Goal: Information Seeking & Learning: Learn about a topic

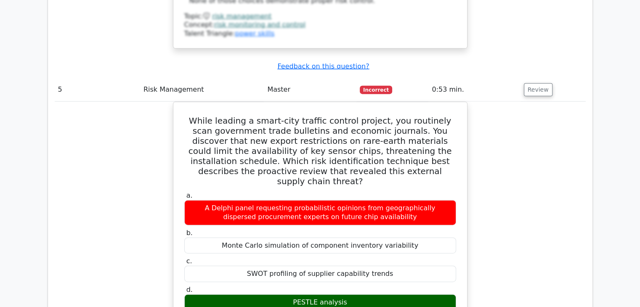
scroll to position [2550, 0]
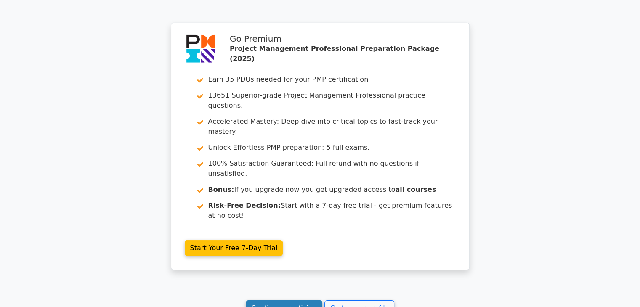
click at [271, 300] on link "Continue practicing" at bounding box center [284, 308] width 77 height 16
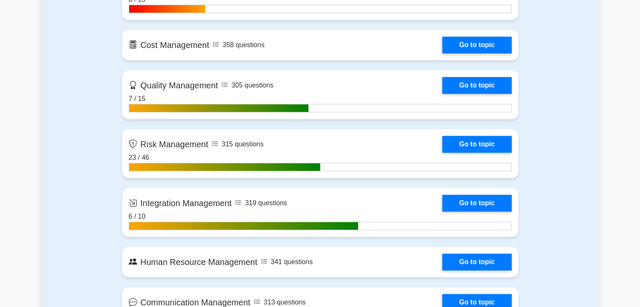
scroll to position [721, 0]
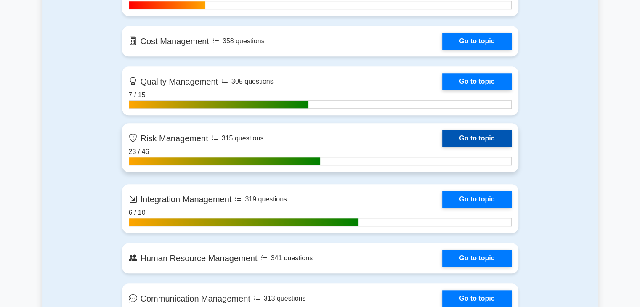
click at [442, 140] on link "Go to topic" at bounding box center [476, 138] width 69 height 17
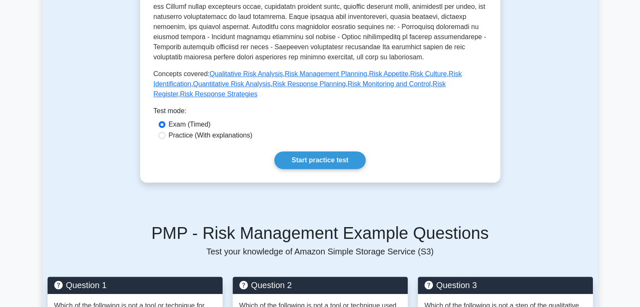
scroll to position [314, 0]
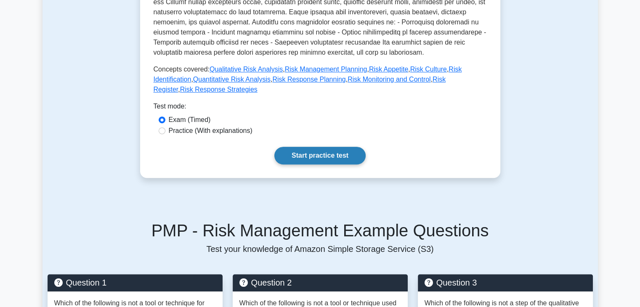
click at [333, 147] on link "Start practice test" at bounding box center [319, 156] width 91 height 18
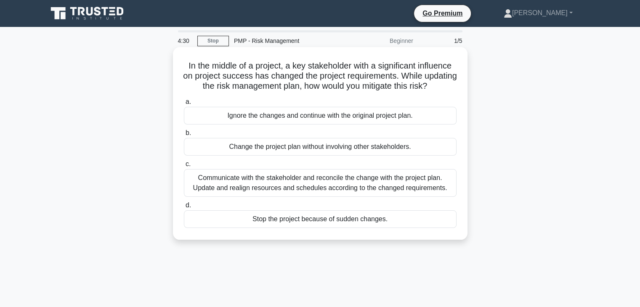
click at [327, 185] on div "Communicate with the stakeholder and reconcile the change with the project plan…" at bounding box center [320, 183] width 273 height 28
click at [184, 167] on input "c. Communicate with the stakeholder and reconcile the change with the project p…" at bounding box center [184, 164] width 0 height 5
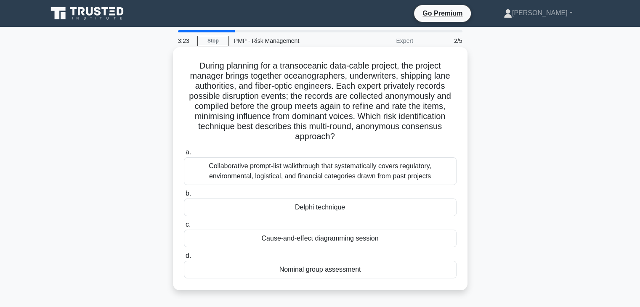
click at [342, 269] on div "Nominal group assessment" at bounding box center [320, 270] width 273 height 18
click at [184, 259] on input "d. Nominal group assessment" at bounding box center [184, 255] width 0 height 5
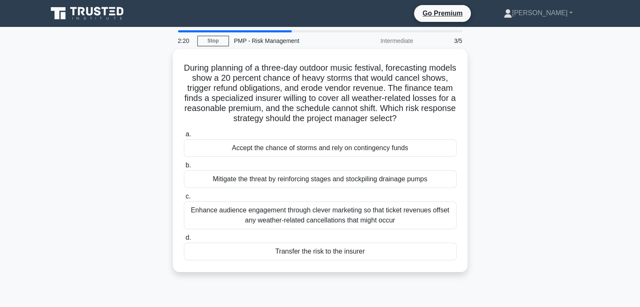
click at [342, 269] on div "During planning of a three-day outdoor music festival, forecasting models show …" at bounding box center [320, 160] width 295 height 223
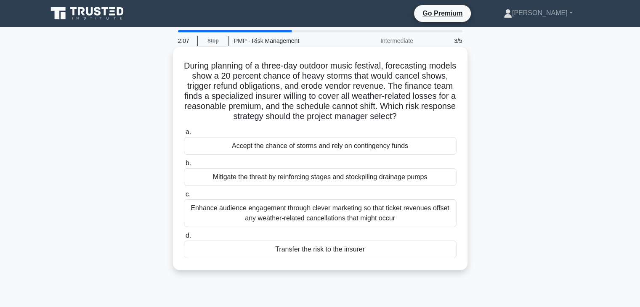
click at [319, 146] on div "Accept the chance of storms and rely on contingency funds" at bounding box center [320, 146] width 273 height 18
click at [184, 135] on input "a. Accept the chance of storms and rely on contingency funds" at bounding box center [184, 132] width 0 height 5
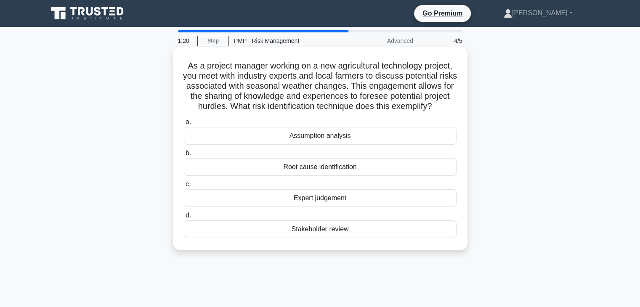
click at [364, 207] on div "Expert judgement" at bounding box center [320, 198] width 273 height 18
click at [184, 187] on input "c. Expert judgement" at bounding box center [184, 184] width 0 height 5
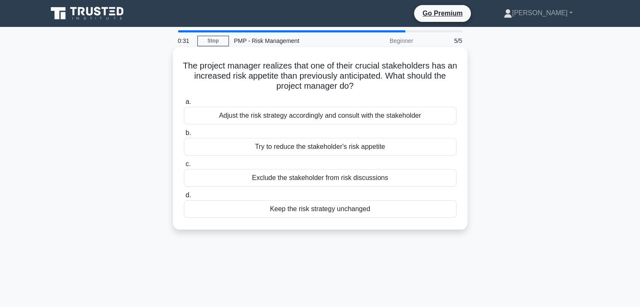
click at [346, 122] on div "Adjust the risk strategy accordingly and consult with the stakeholder" at bounding box center [320, 116] width 273 height 18
click at [184, 105] on input "a. Adjust the risk strategy accordingly and consult with the stakeholder" at bounding box center [184, 101] width 0 height 5
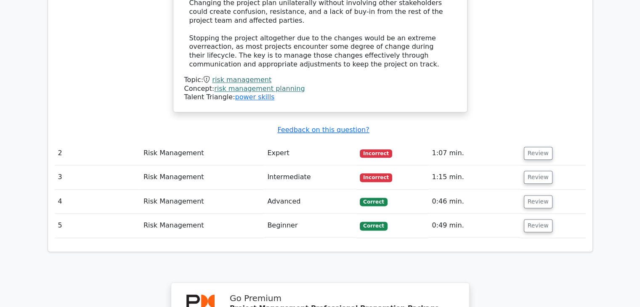
scroll to position [975, 0]
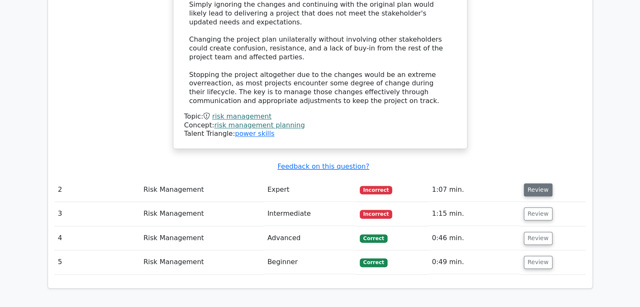
click at [533, 183] on button "Review" at bounding box center [538, 189] width 29 height 13
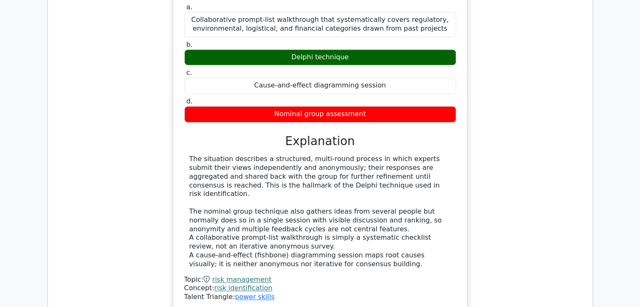
scroll to position [1397, 0]
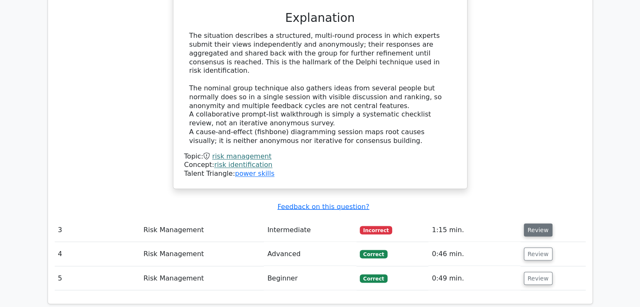
click at [535, 223] on button "Review" at bounding box center [538, 229] width 29 height 13
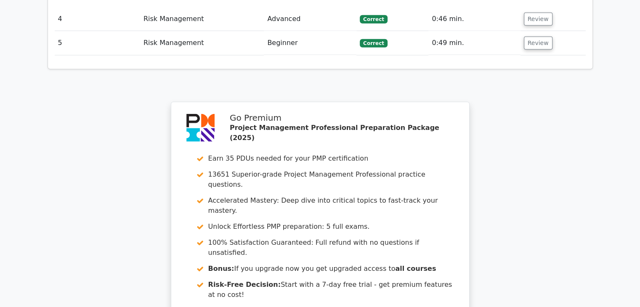
scroll to position [2177, 0]
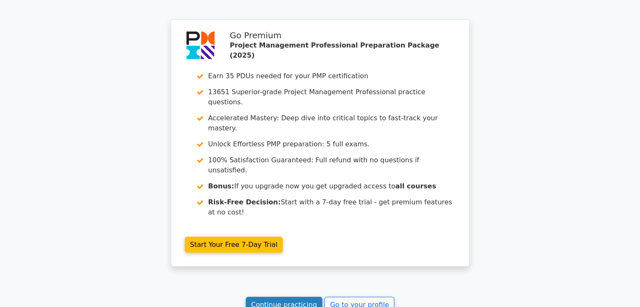
click at [282, 297] on link "Continue practicing" at bounding box center [284, 305] width 77 height 16
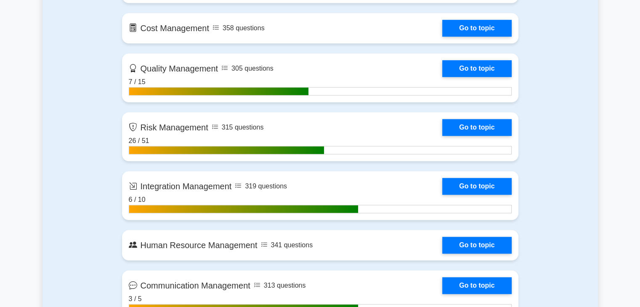
scroll to position [734, 0]
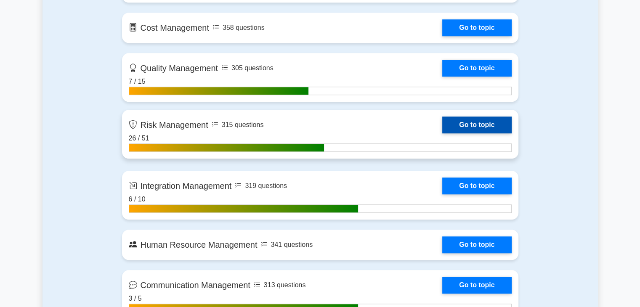
click at [442, 131] on link "Go to topic" at bounding box center [476, 125] width 69 height 17
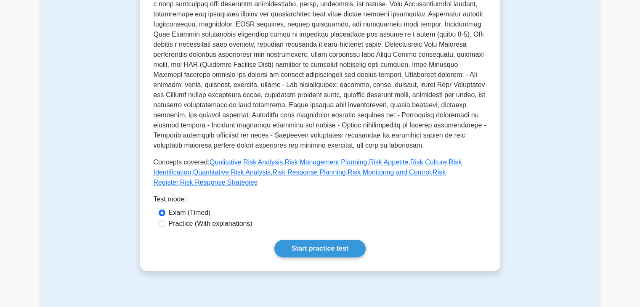
scroll to position [326, 0]
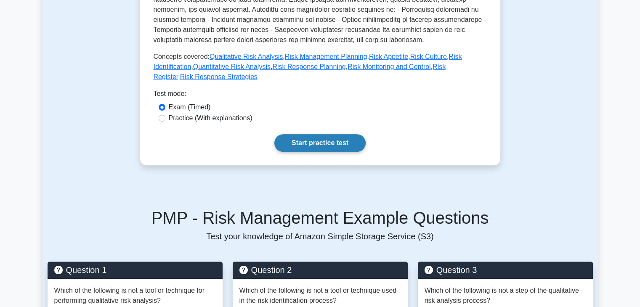
click at [329, 134] on link "Start practice test" at bounding box center [319, 143] width 91 height 18
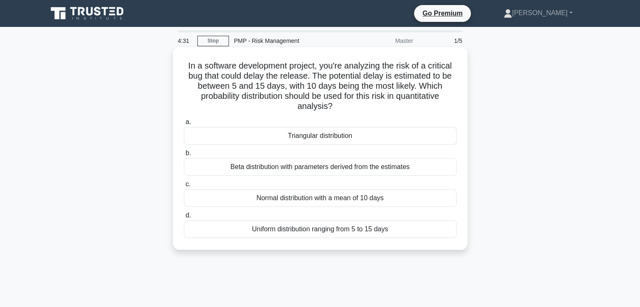
click at [322, 198] on div "Normal distribution with a mean of 10 days" at bounding box center [320, 198] width 273 height 18
click at [184, 187] on input "c. Normal distribution with a mean of 10 days" at bounding box center [184, 184] width 0 height 5
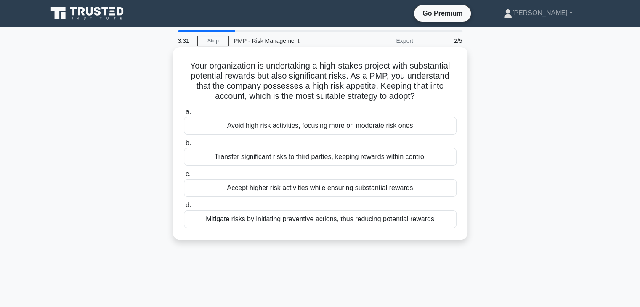
click at [329, 216] on div "Mitigate risks by initiating preventive actions, thus reducing potential rewards" at bounding box center [320, 219] width 273 height 18
click at [184, 208] on input "d. Mitigate risks by initiating preventive actions, thus reducing potential rew…" at bounding box center [184, 205] width 0 height 5
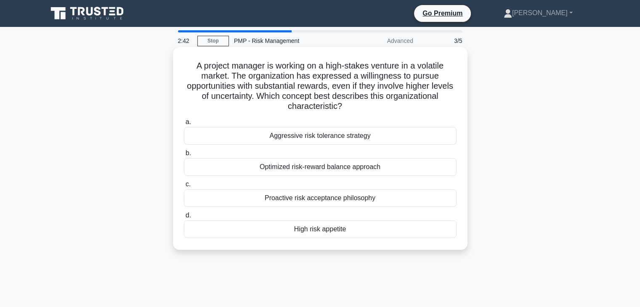
click at [324, 231] on div "High risk appetite" at bounding box center [320, 229] width 273 height 18
click at [184, 218] on input "d. High risk appetite" at bounding box center [184, 215] width 0 height 5
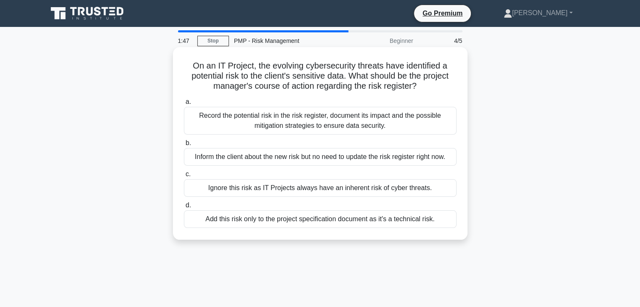
click at [322, 125] on div "Record the potential risk in the risk register, document its impact and the pos…" at bounding box center [320, 121] width 273 height 28
click at [184, 105] on input "a. Record the potential risk in the risk register, document its impact and the …" at bounding box center [184, 101] width 0 height 5
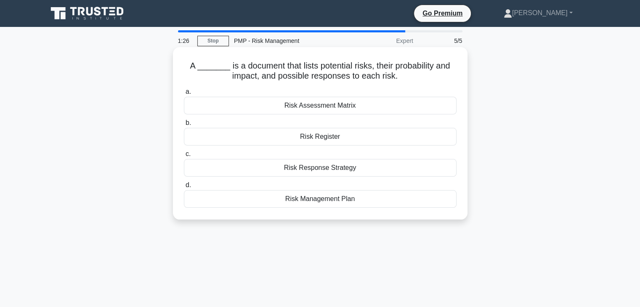
click at [320, 142] on div "Risk Register" at bounding box center [320, 137] width 273 height 18
click at [184, 126] on input "b. Risk Register" at bounding box center [184, 122] width 0 height 5
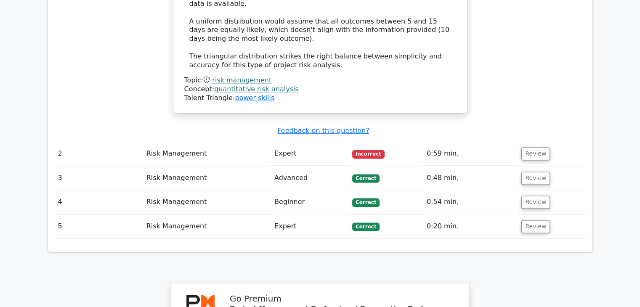
scroll to position [1128, 0]
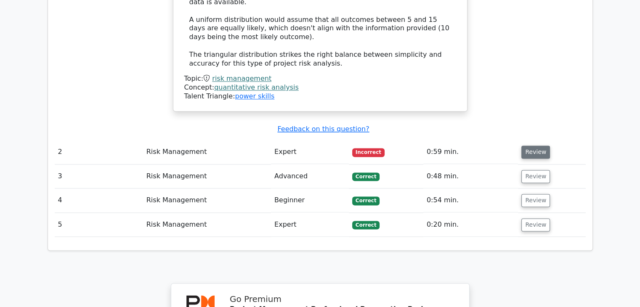
click at [527, 146] on button "Review" at bounding box center [535, 152] width 29 height 13
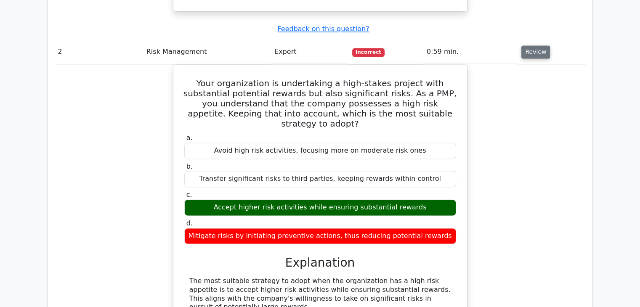
scroll to position [1230, 0]
